Goal: Find specific page/section

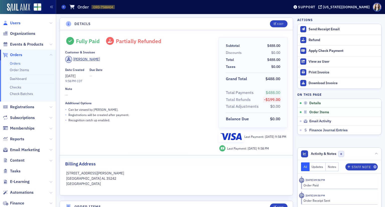
click at [16, 22] on span "Users" at bounding box center [15, 23] width 11 height 6
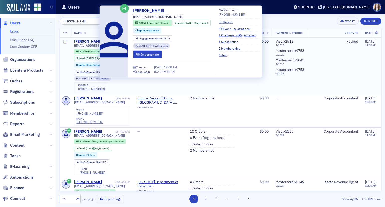
type input "[PERSON_NAME]"
click at [80, 39] on div "[PERSON_NAME]" at bounding box center [88, 41] width 28 height 5
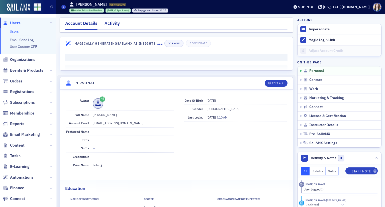
click at [118, 23] on div "Activity" at bounding box center [111, 24] width 15 height 9
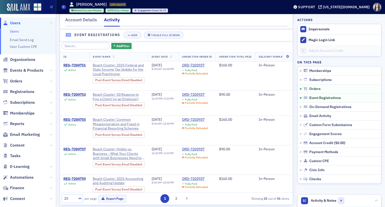
scroll to position [312, 0]
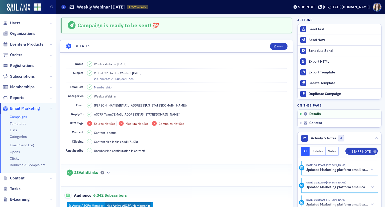
click at [159, 23] on div "Campaign is ready to be sent! 💯" at bounding box center [176, 26] width 231 height 16
click at [262, 45] on header "Details Edit" at bounding box center [176, 46] width 233 height 12
